Goal: Information Seeking & Learning: Learn about a topic

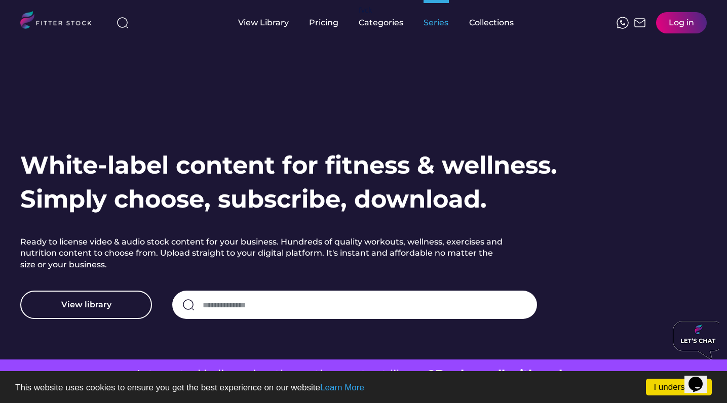
click at [439, 21] on div "Series" at bounding box center [436, 22] width 25 height 11
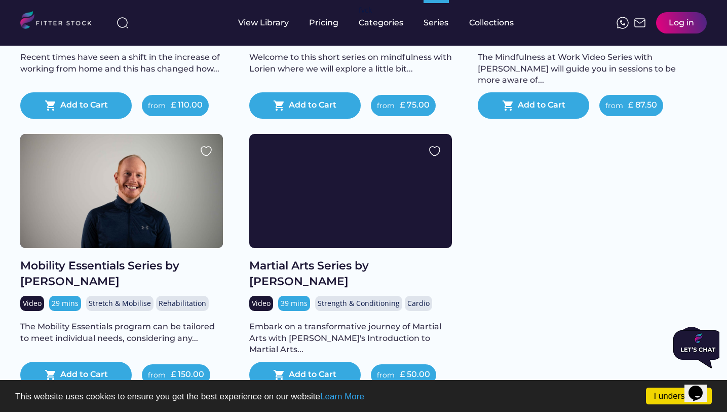
scroll to position [1377, 0]
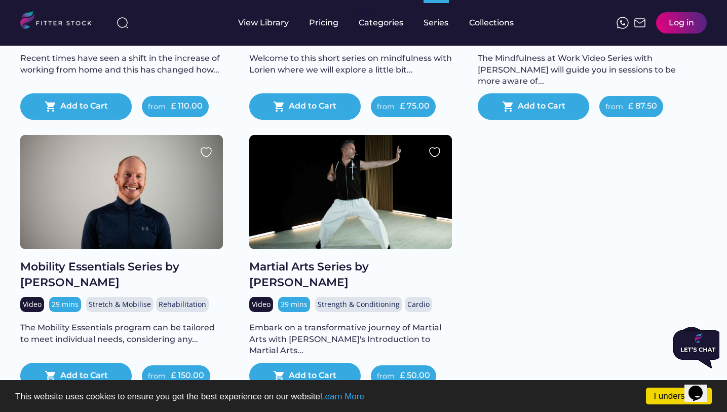
click at [73, 290] on h2 "Mobility Essentials Series by [PERSON_NAME]" at bounding box center [121, 274] width 203 height 31
